Goal: Check status: Check status

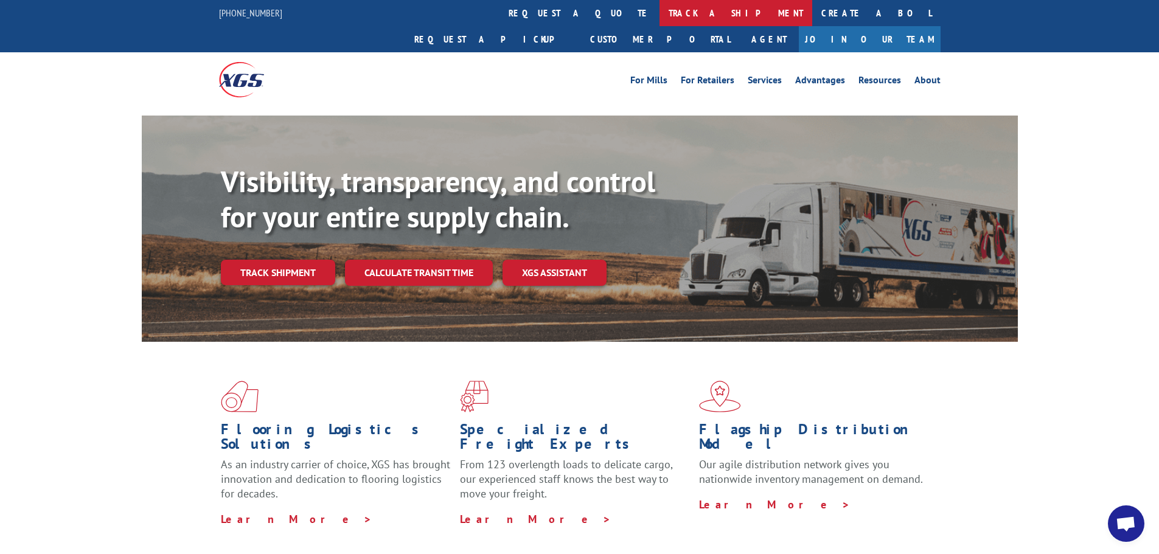
click at [659, 13] on link "track a shipment" at bounding box center [735, 13] width 153 height 26
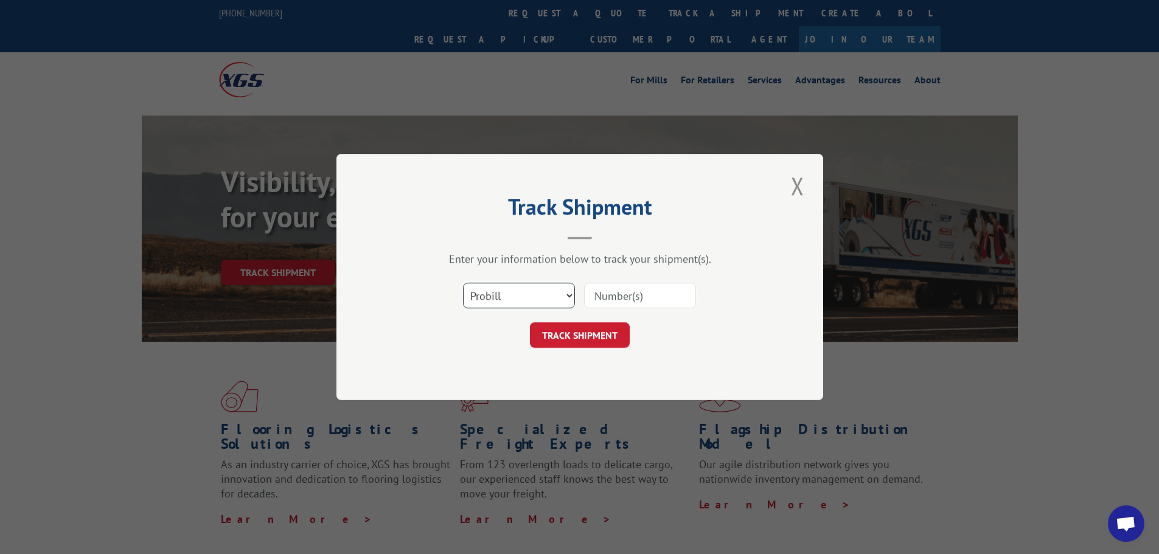
drag, startPoint x: 516, startPoint y: 291, endPoint x: 514, endPoint y: 302, distance: 11.1
click at [516, 291] on select "Select category... Probill BOL PO" at bounding box center [519, 296] width 112 height 26
select select "bol"
click at [463, 283] on select "Select category... Probill BOL PO" at bounding box center [519, 296] width 112 height 26
paste input "361944"
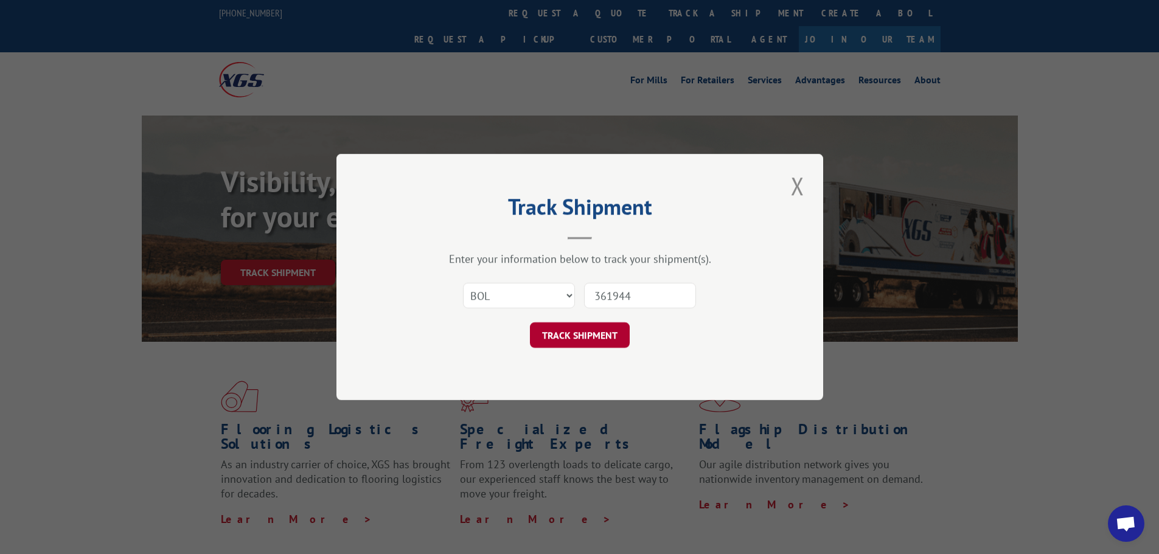
type input "361944"
click at [584, 333] on button "TRACK SHIPMENT" at bounding box center [580, 335] width 100 height 26
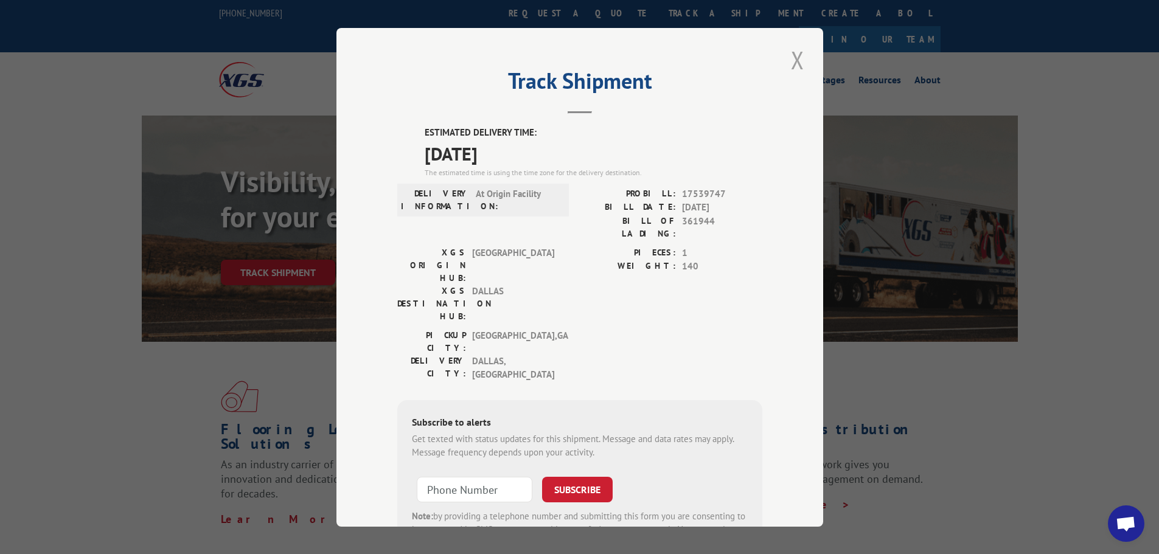
click at [795, 57] on button "Close modal" at bounding box center [797, 59] width 21 height 33
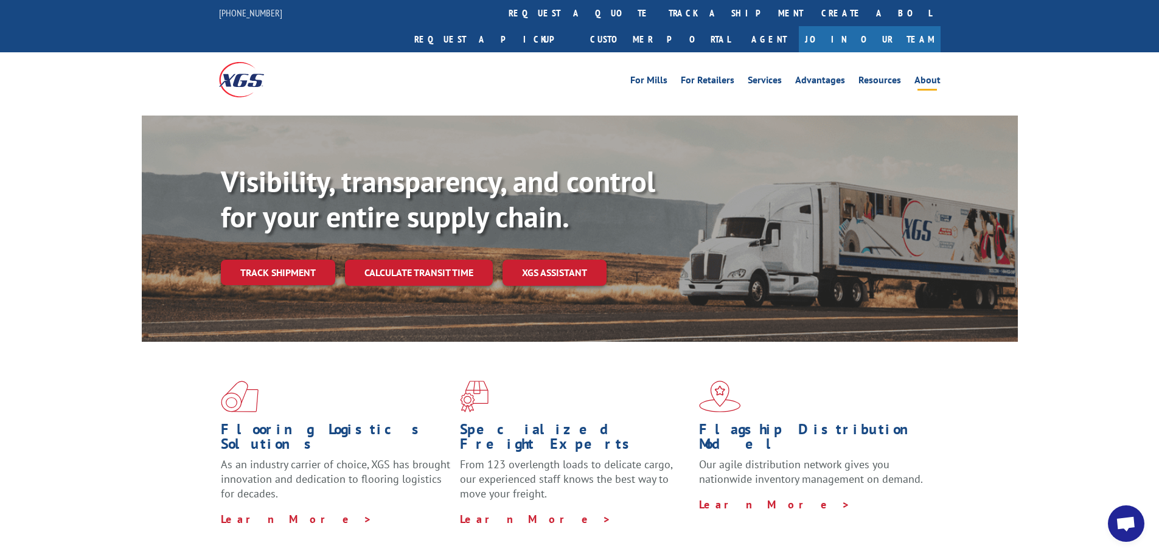
click at [934, 75] on link "About" at bounding box center [927, 81] width 26 height 13
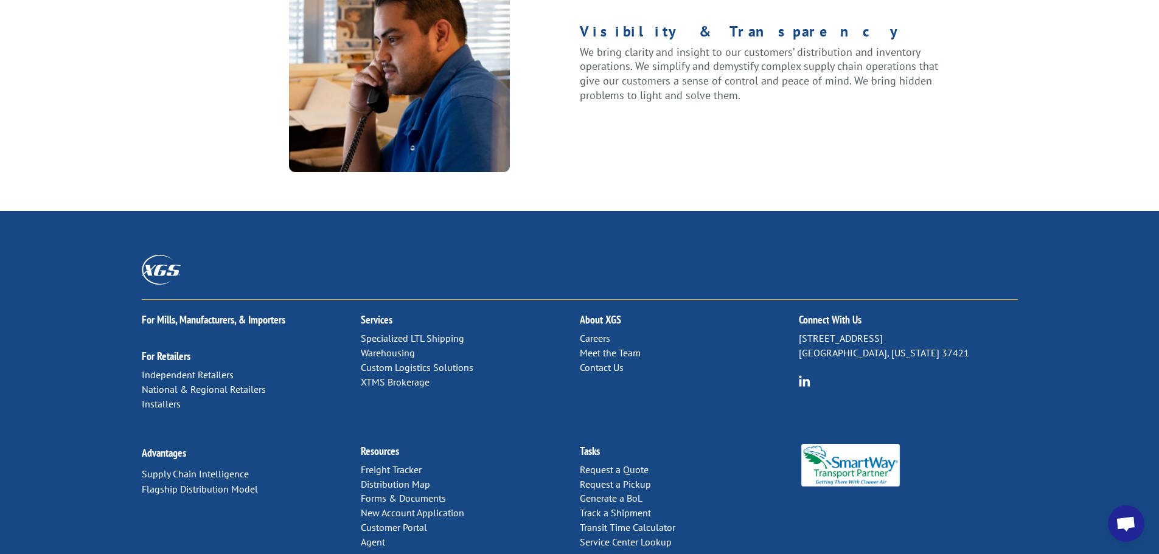
scroll to position [1566, 0]
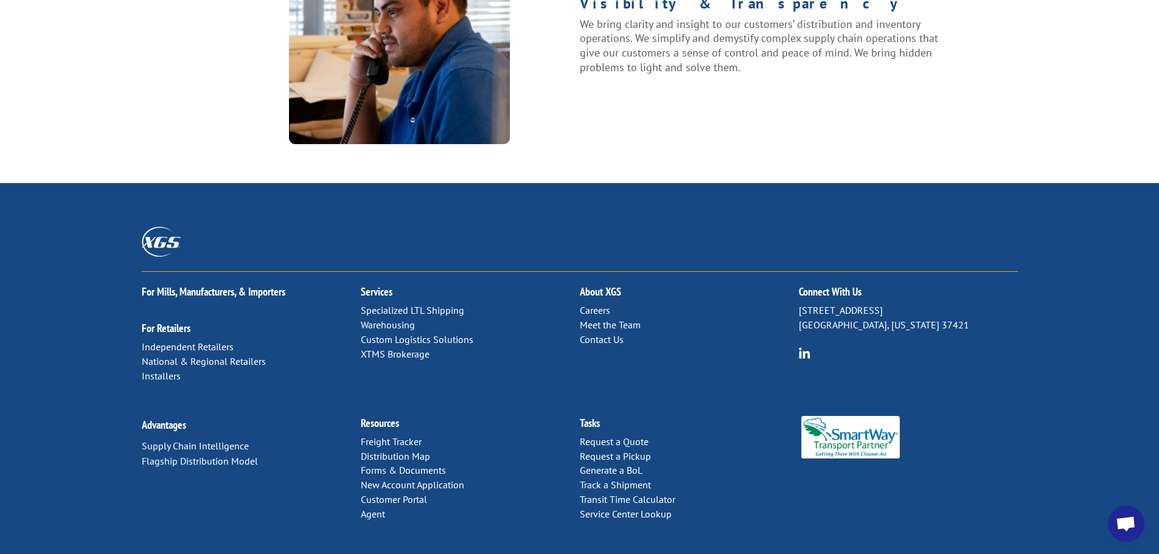
click at [826, 287] on h2 "Connect With Us" at bounding box center [908, 295] width 219 height 17
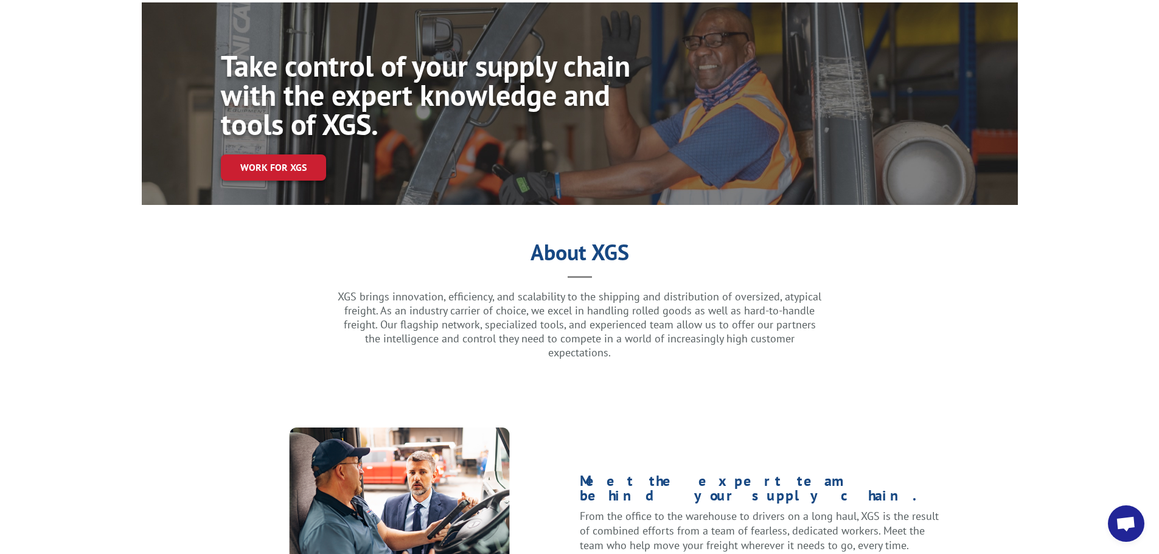
scroll to position [0, 0]
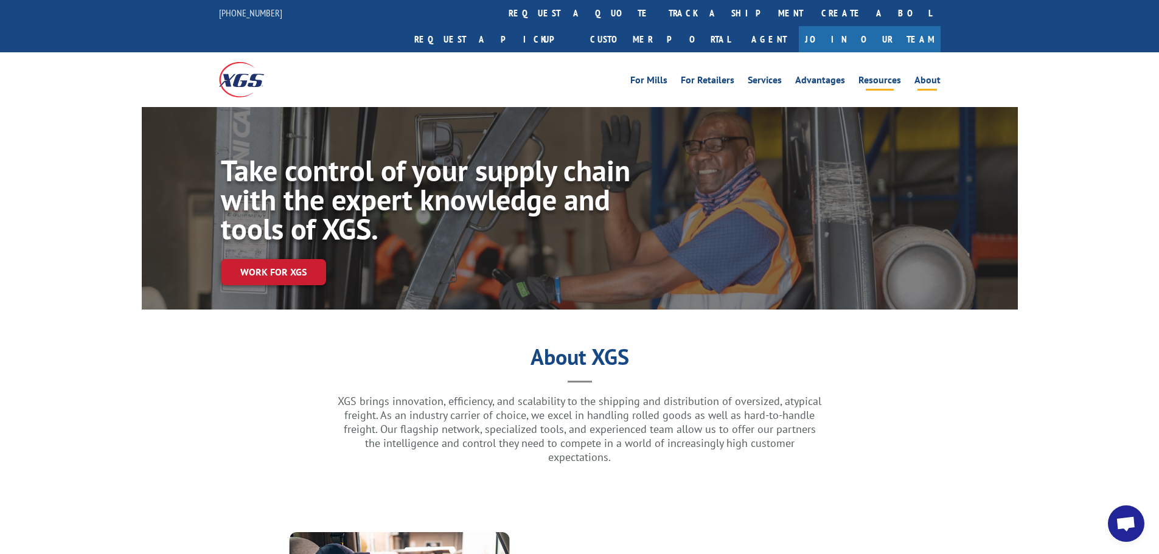
click at [879, 75] on link "Resources" at bounding box center [879, 81] width 43 height 13
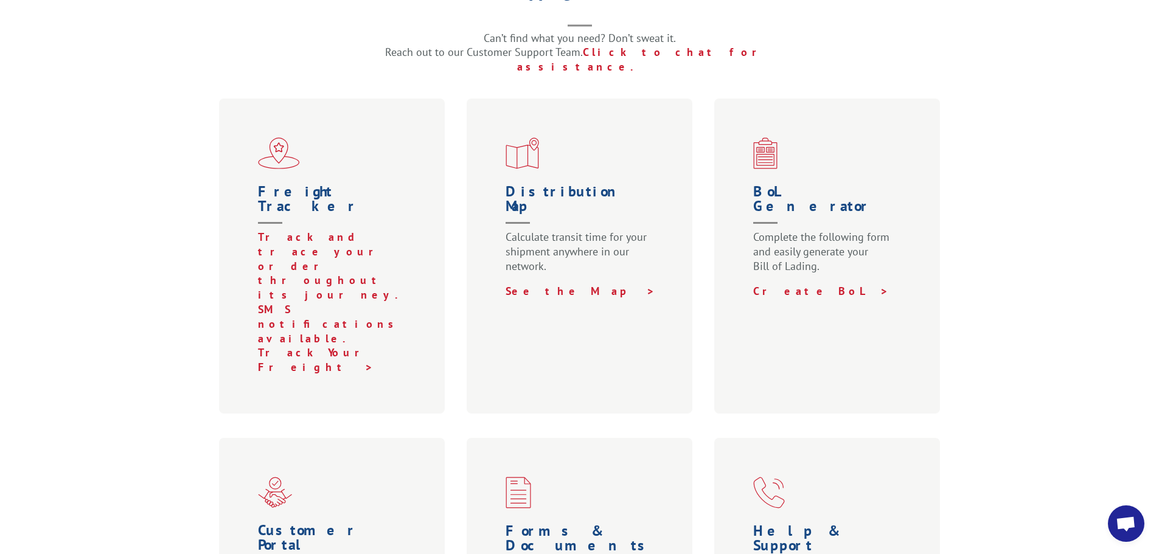
scroll to position [365, 0]
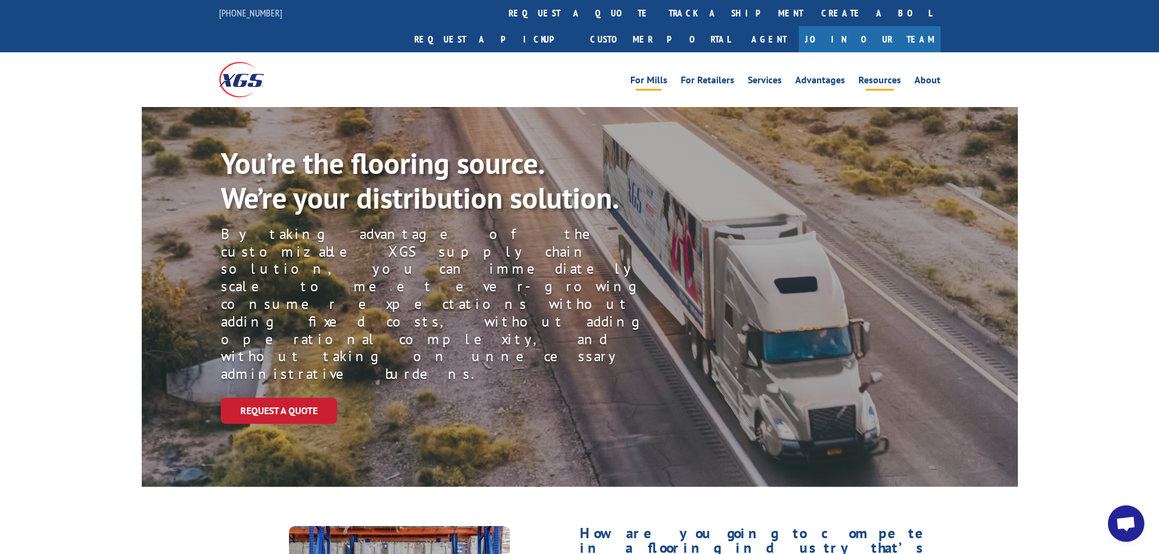
click at [874, 75] on link "Resources" at bounding box center [879, 81] width 43 height 13
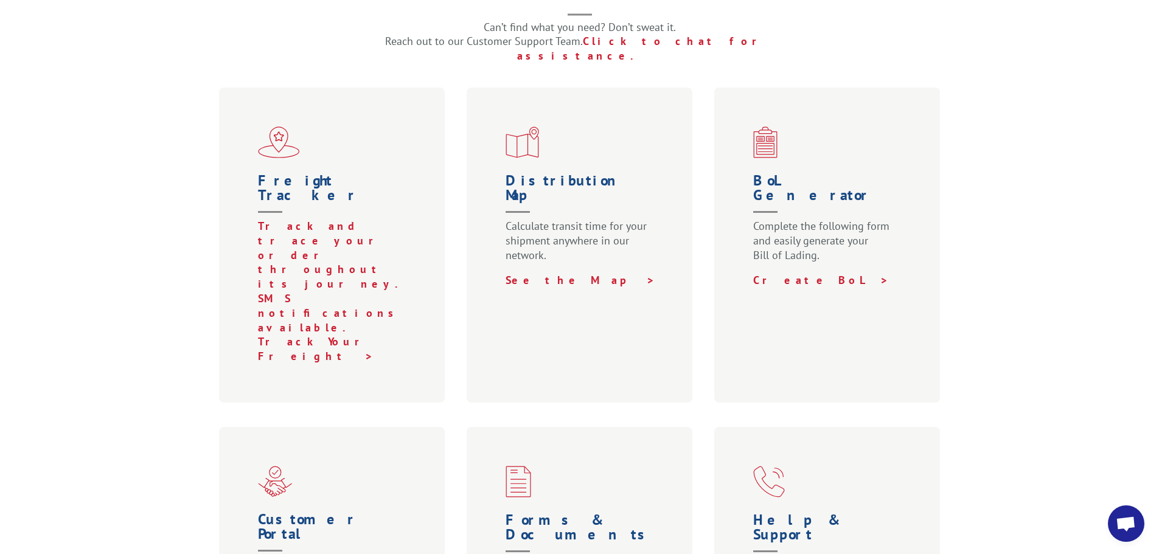
scroll to position [426, 0]
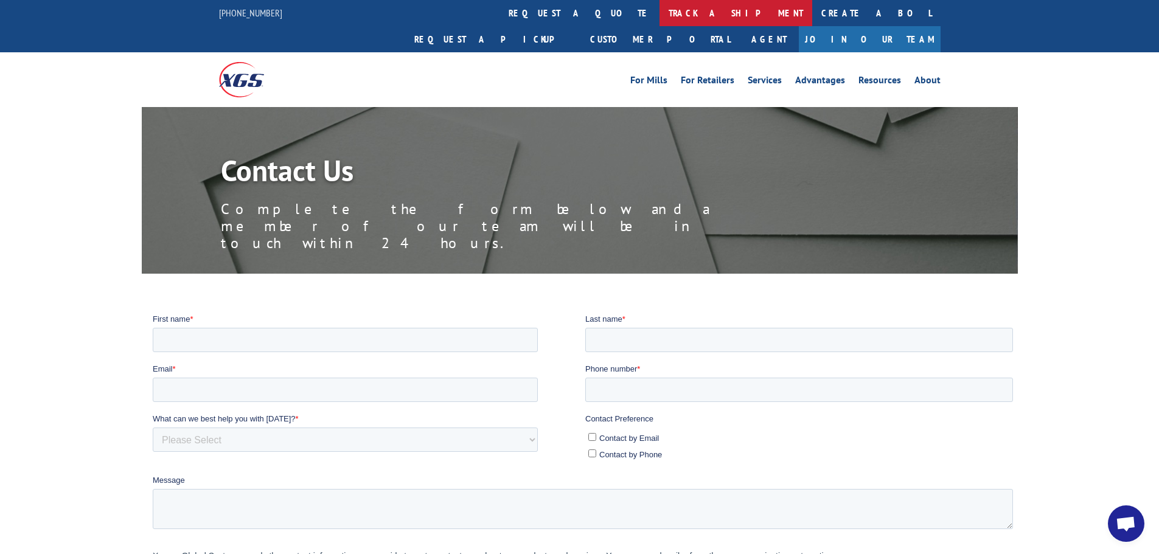
click at [659, 20] on link "track a shipment" at bounding box center [735, 13] width 153 height 26
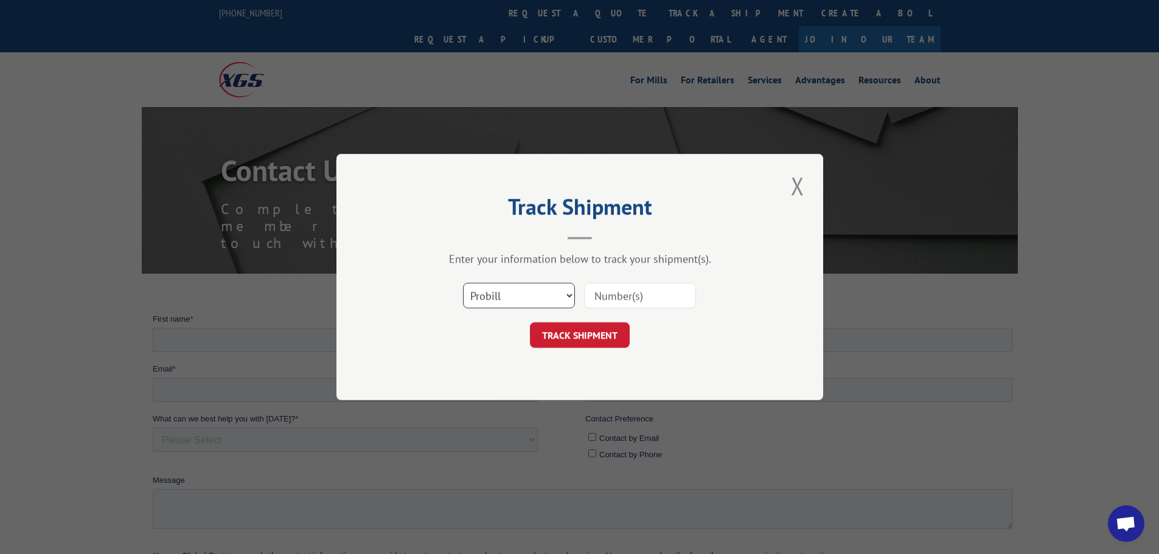
click at [532, 294] on select "Select category... Probill BOL PO" at bounding box center [519, 296] width 112 height 26
select select "bol"
click at [463, 283] on select "Select category... Probill BOL PO" at bounding box center [519, 296] width 112 height 26
paste input "361944"
type input "361944"
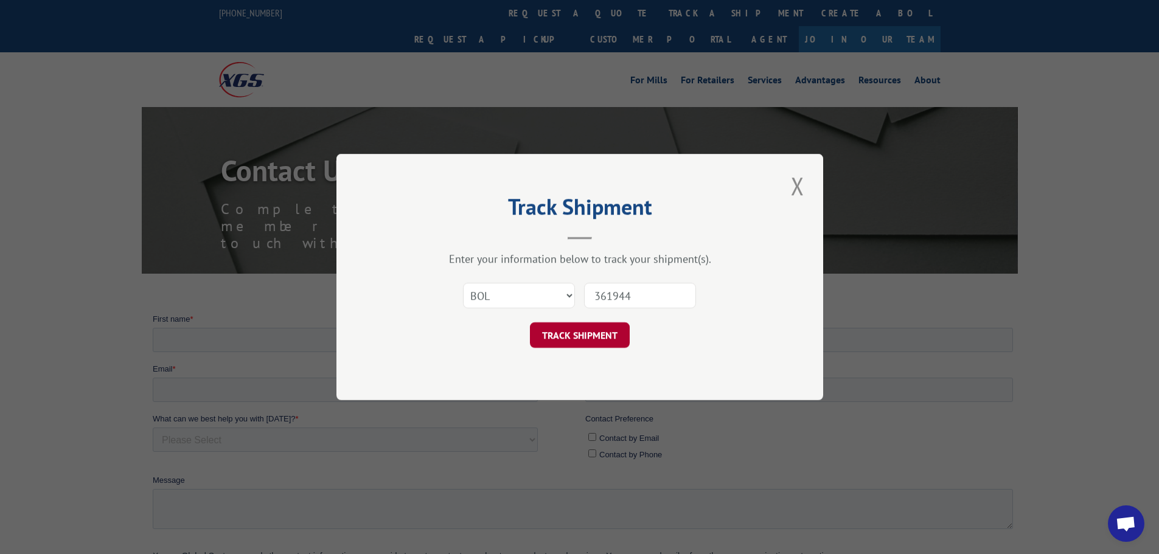
click at [583, 336] on button "TRACK SHIPMENT" at bounding box center [580, 335] width 100 height 26
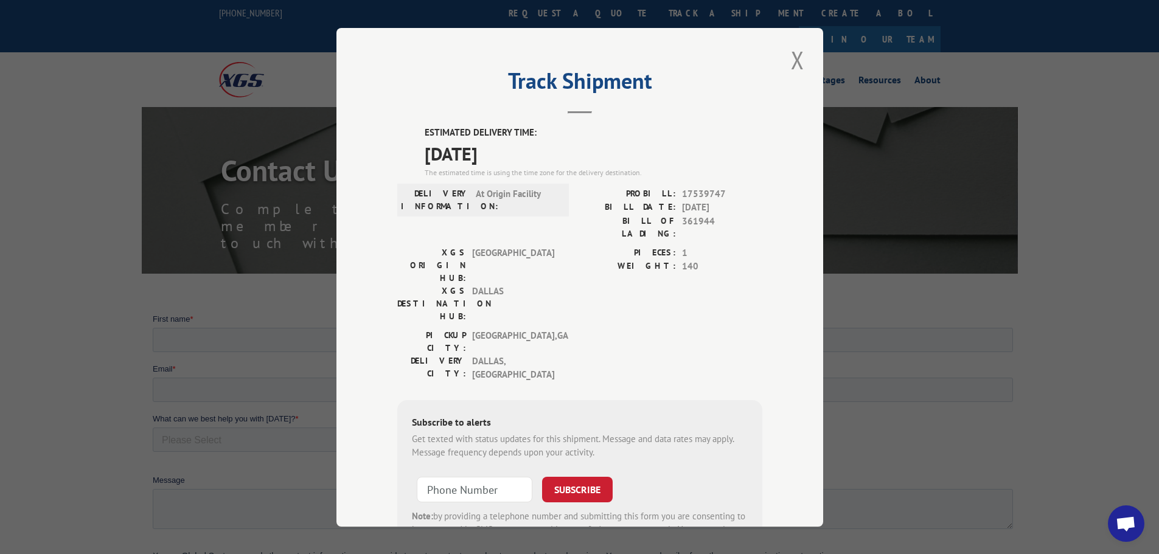
click at [979, 288] on div "Track Shipment ESTIMATED DELIVERY TIME: [DATE] The estimated time is using the …" at bounding box center [579, 277] width 1159 height 554
click at [790, 63] on button "Close modal" at bounding box center [797, 59] width 21 height 33
